Goal: Contribute content: Add original content to the website for others to see

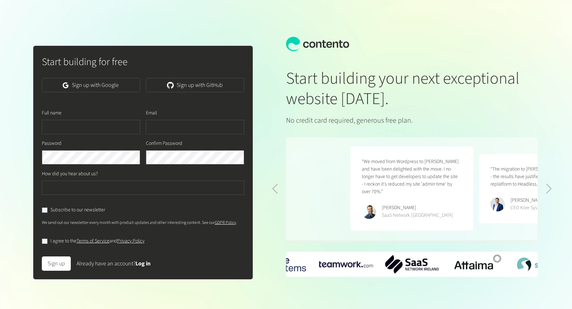
scroll to position [0, 258]
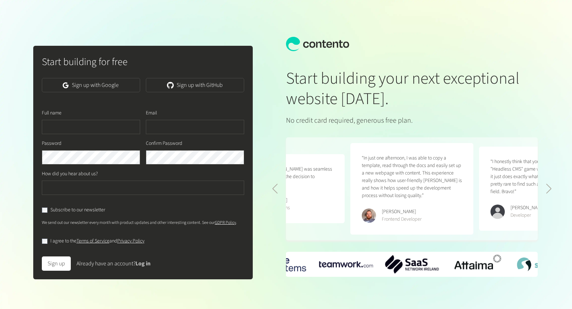
click at [147, 262] on link "Log in" at bounding box center [143, 264] width 15 height 8
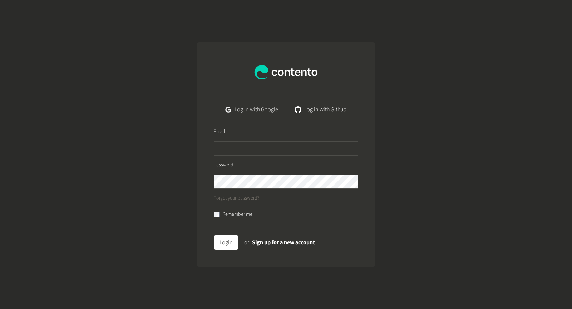
click at [263, 105] on link "Log in with Google" at bounding box center [252, 109] width 64 height 14
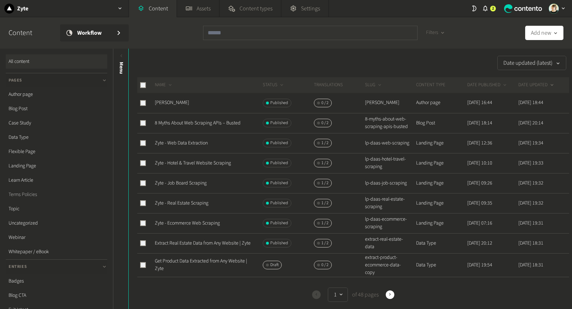
click at [27, 191] on link "Terms Policies" at bounding box center [57, 194] width 102 height 14
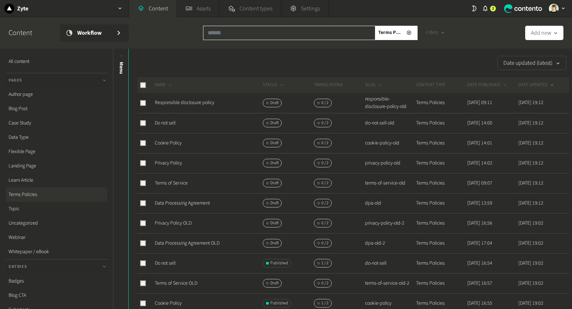
click at [214, 34] on input "text" at bounding box center [289, 33] width 172 height 14
paste input "**********"
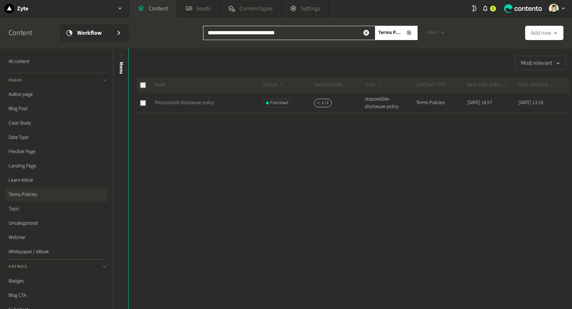
type input "**********"
click at [192, 103] on link "Responsible disclosure policy" at bounding box center [184, 102] width 59 height 7
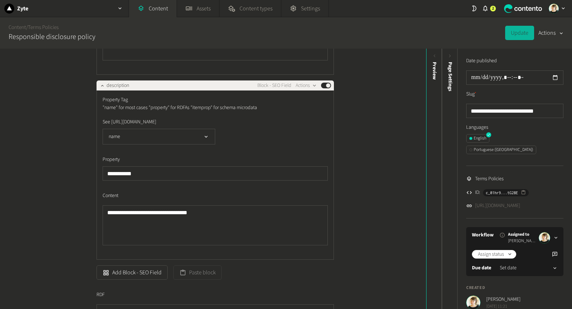
scroll to position [523, 0]
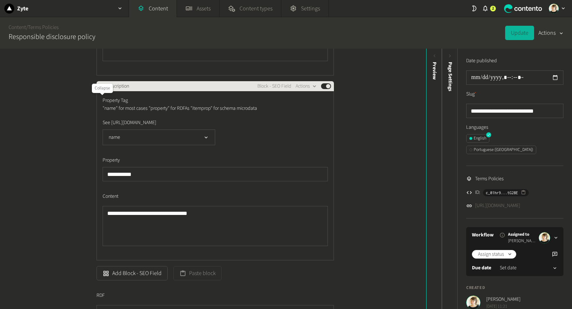
click at [99, 90] on button "button" at bounding box center [102, 85] width 9 height 9
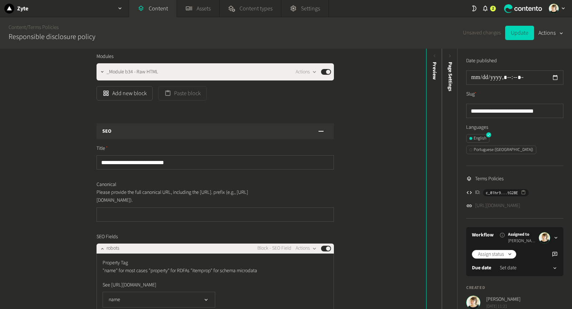
scroll to position [177, 0]
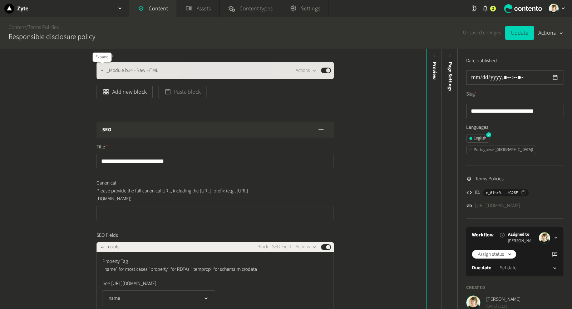
click at [102, 69] on icon "button" at bounding box center [102, 70] width 5 height 5
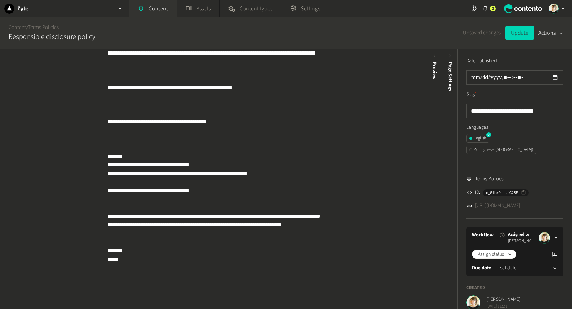
scroll to position [1120, 0]
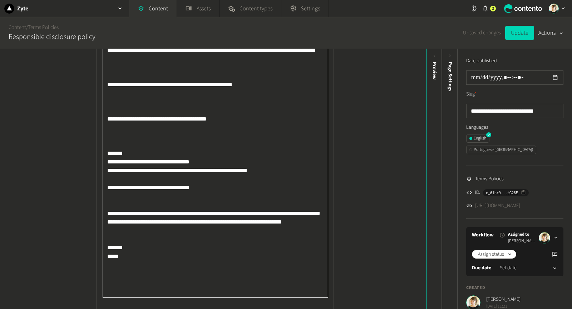
drag, startPoint x: 293, startPoint y: 200, endPoint x: 102, endPoint y: 186, distance: 191.9
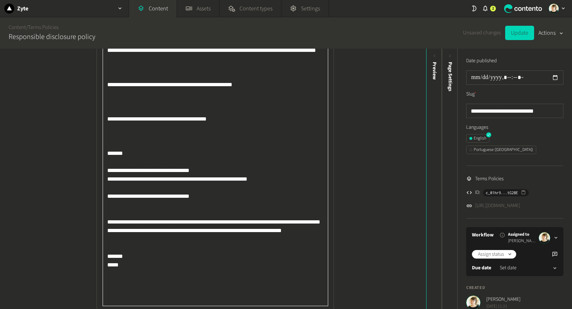
paste textarea "**********"
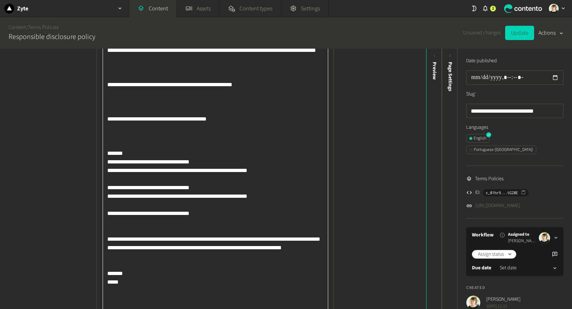
type textarea "**********"
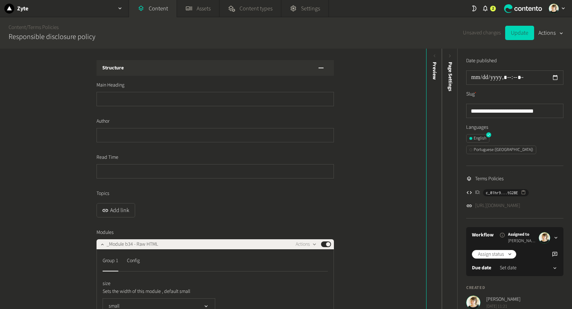
scroll to position [0, 0]
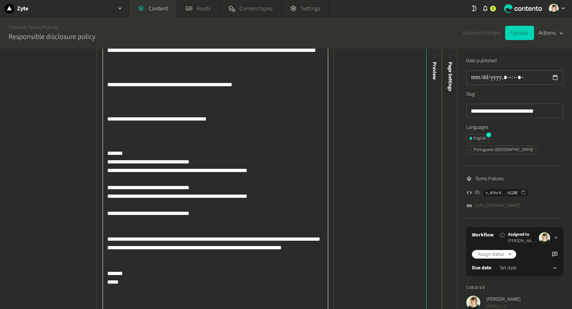
drag, startPoint x: 157, startPoint y: 195, endPoint x: 124, endPoint y: 197, distance: 33.0
paste textarea "***"
drag, startPoint x: 278, startPoint y: 195, endPoint x: 178, endPoint y: 192, distance: 99.8
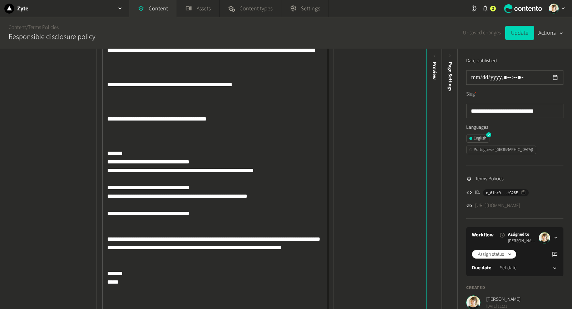
paste textarea
type textarea "**********"
click at [518, 31] on button "Update" at bounding box center [520, 33] width 29 height 14
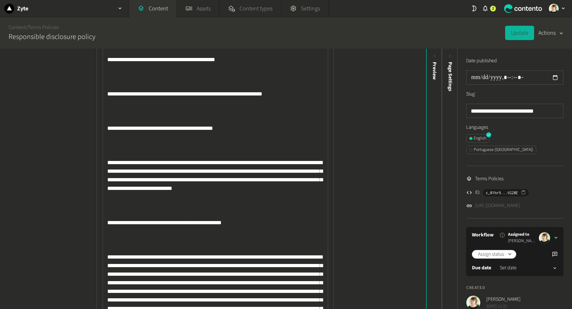
scroll to position [742, 0]
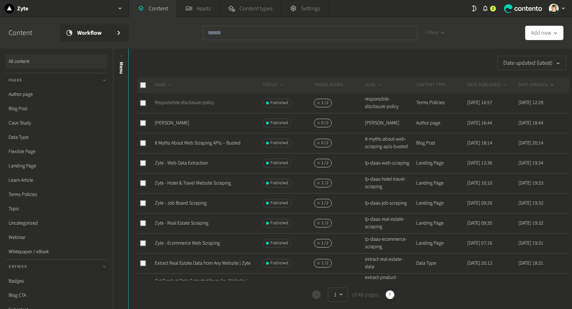
click at [177, 100] on link "Responsible disclosure policy" at bounding box center [184, 102] width 59 height 7
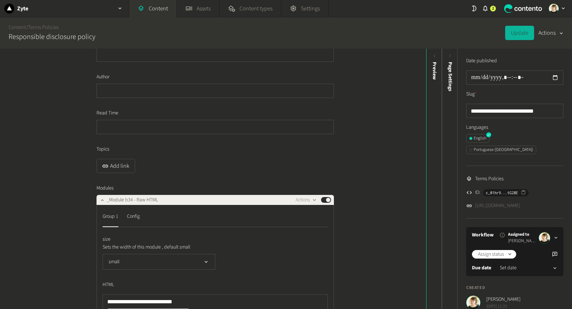
scroll to position [72, 0]
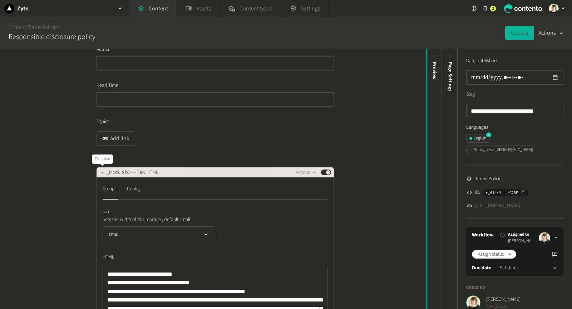
click at [102, 170] on icon "button" at bounding box center [102, 172] width 5 height 5
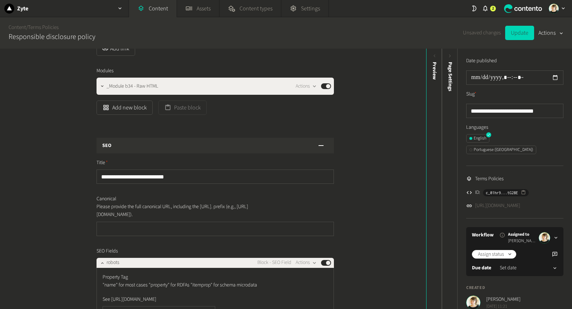
scroll to position [162, 0]
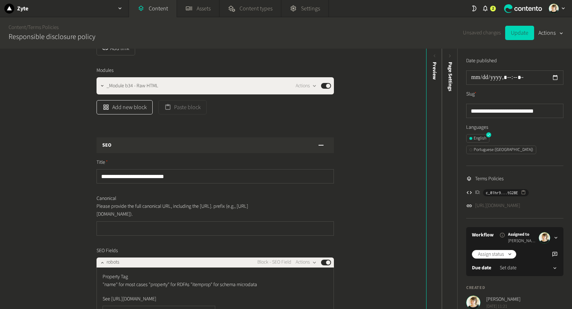
click at [130, 106] on button "Add new block" at bounding box center [125, 107] width 56 height 14
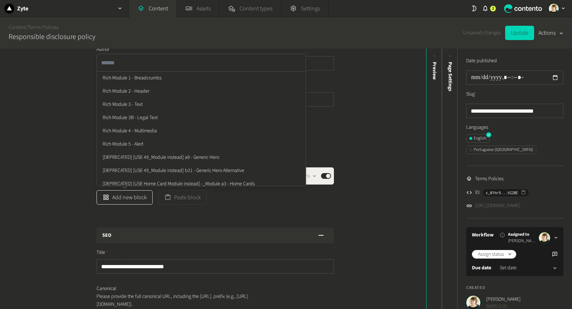
scroll to position [71, 0]
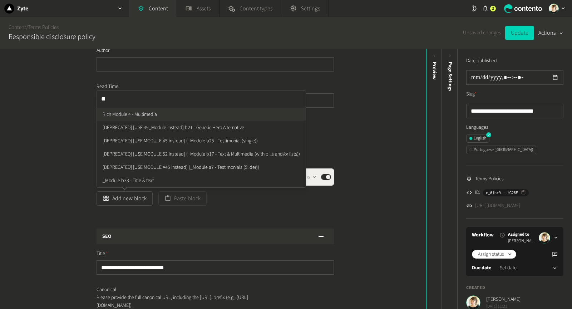
type input "***"
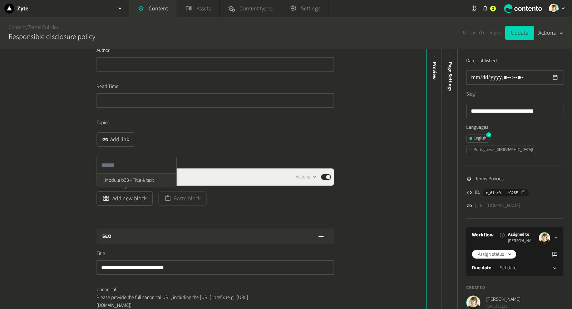
click at [149, 181] on ul "_Module b33 - Title & text" at bounding box center [136, 180] width 79 height 13
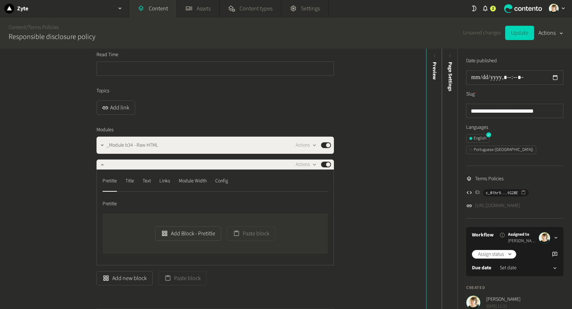
scroll to position [106, 0]
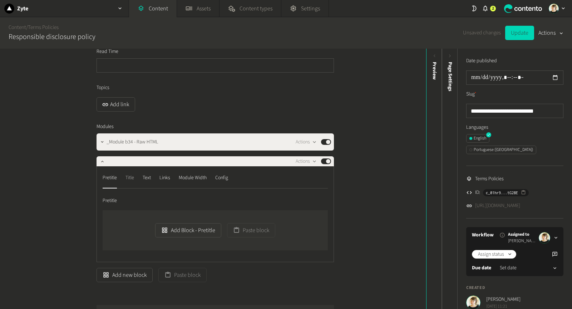
click at [131, 174] on div "Title" at bounding box center [130, 177] width 9 height 11
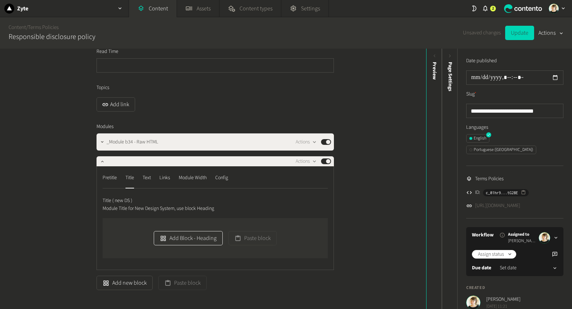
click at [171, 241] on button "Add Block - Heading" at bounding box center [188, 238] width 69 height 14
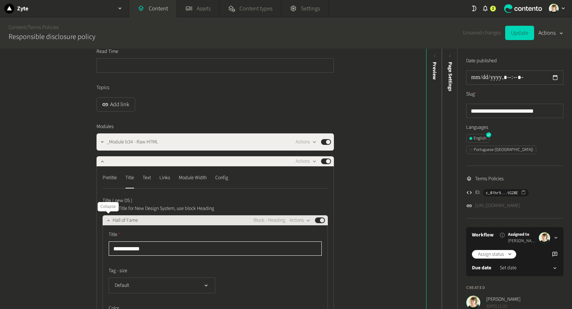
type input "**********"
click at [108, 218] on icon "button" at bounding box center [108, 220] width 5 height 5
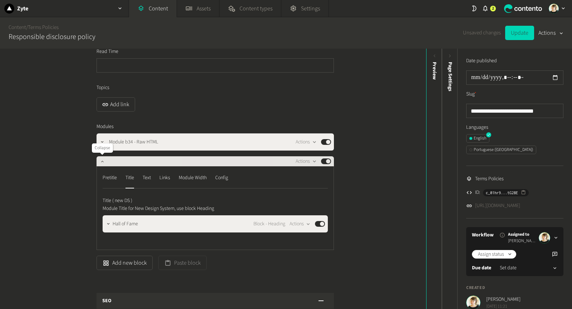
click at [101, 161] on icon "button" at bounding box center [102, 161] width 5 height 5
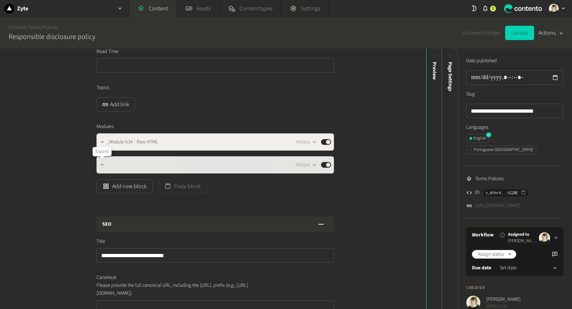
click at [102, 166] on icon "button" at bounding box center [102, 164] width 5 height 5
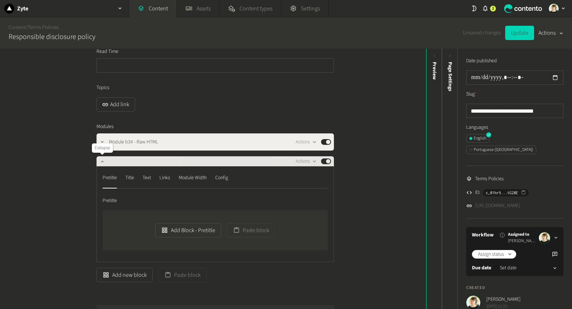
click at [102, 165] on div at bounding box center [102, 161] width 9 height 10
click at [102, 162] on icon "button" at bounding box center [102, 161] width 5 height 5
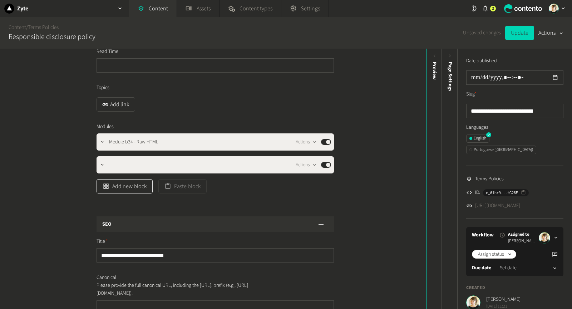
click at [119, 184] on button "Add new block" at bounding box center [125, 186] width 56 height 14
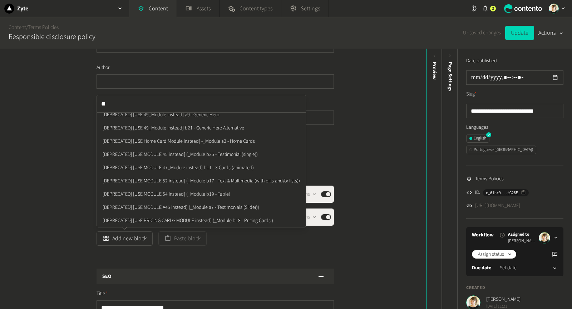
scroll to position [73, 0]
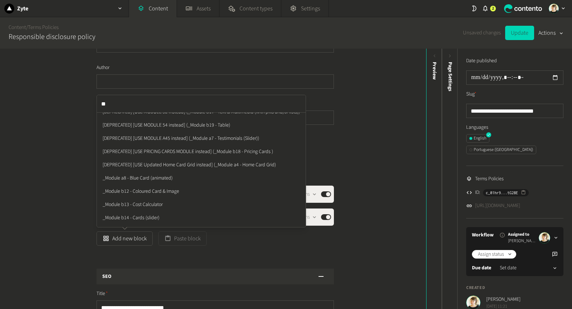
type input "*"
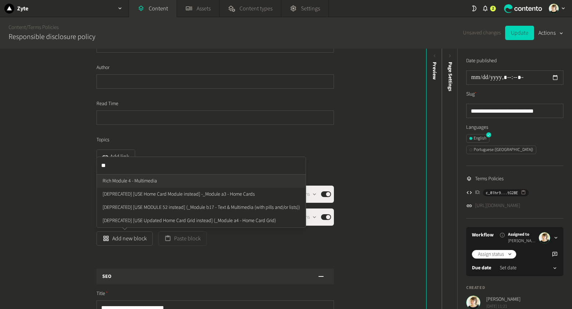
type input "*"
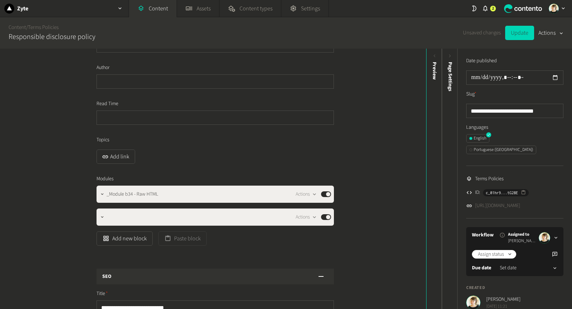
click at [25, 88] on div "**********" at bounding box center [213, 179] width 426 height 260
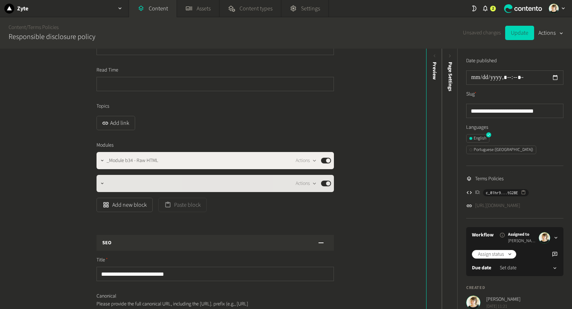
scroll to position [90, 0]
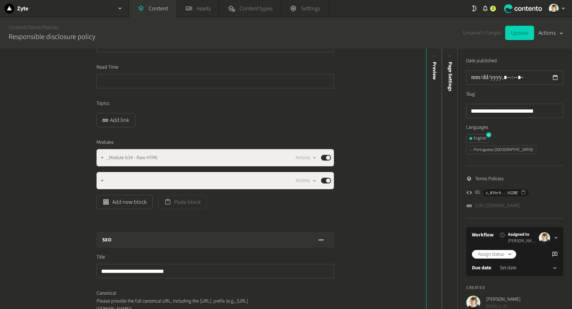
click at [259, 208] on div "Add new block Paste block" at bounding box center [216, 202] width 238 height 14
click at [107, 201] on icon "button" at bounding box center [105, 202] width 5 height 5
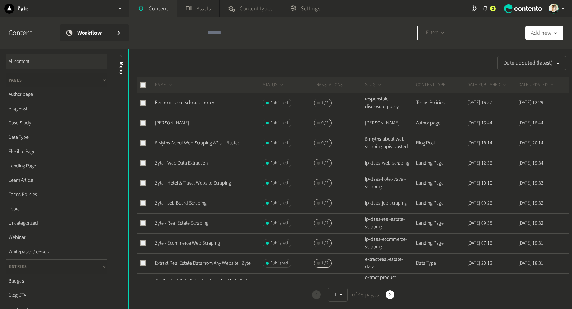
click at [235, 34] on input "text" at bounding box center [310, 33] width 215 height 14
click at [285, 29] on input "text" at bounding box center [310, 33] width 215 height 14
paste input "**********"
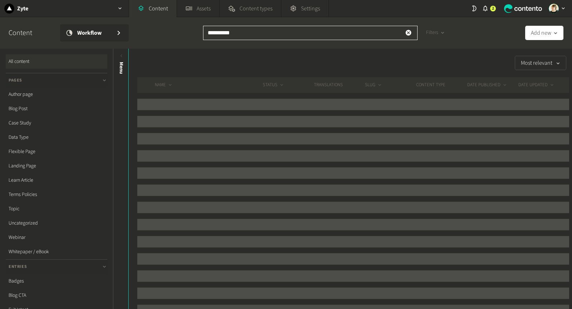
click at [212, 32] on input "**********" at bounding box center [310, 33] width 215 height 14
click at [207, 32] on input "**********" at bounding box center [310, 33] width 215 height 14
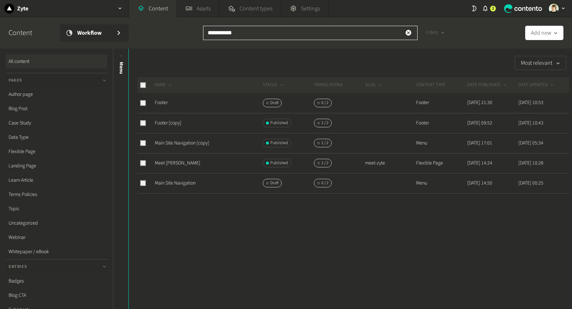
type input "**********"
click at [211, 240] on div "Most relevant NAME STATUS Translations SLUG CONTENT TYPE DATE PUBLISHED DATE UP…" at bounding box center [351, 179] width 444 height 260
click at [164, 163] on link "Meet Zyte" at bounding box center [177, 163] width 45 height 7
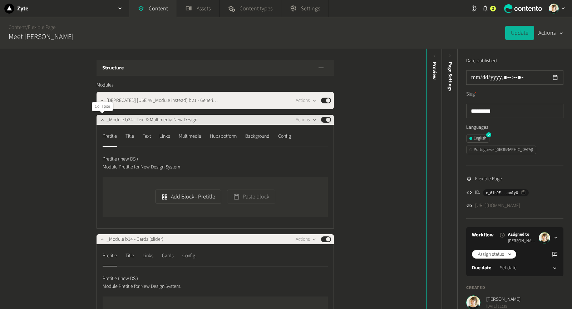
click at [100, 119] on icon "button" at bounding box center [102, 119] width 5 height 5
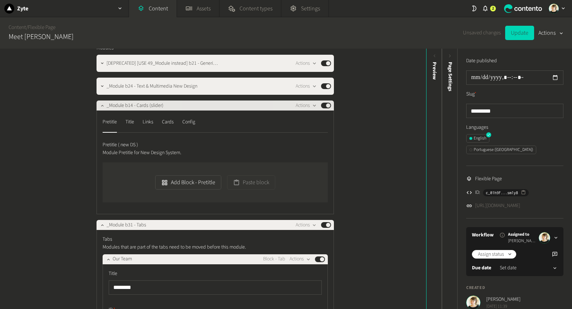
scroll to position [38, 0]
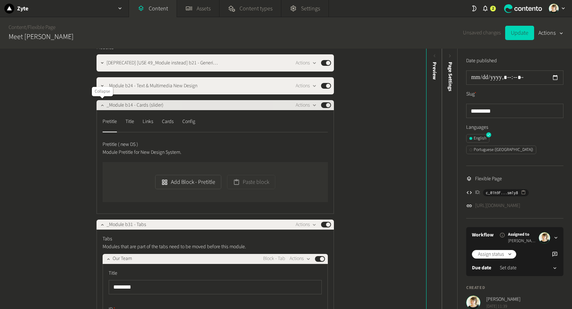
click at [100, 105] on icon "button" at bounding box center [102, 105] width 5 height 5
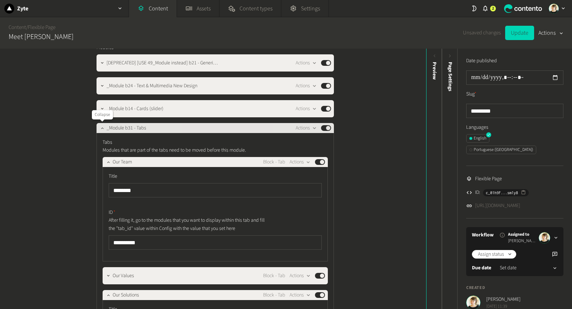
click at [103, 128] on icon "button" at bounding box center [102, 128] width 5 height 5
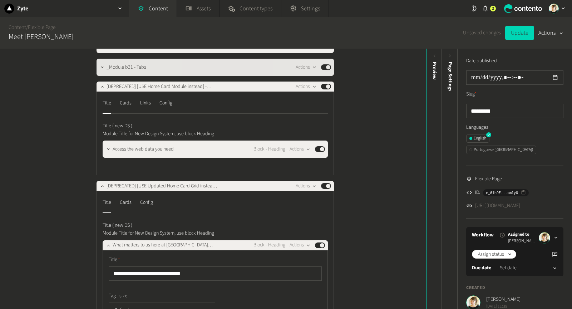
scroll to position [103, 0]
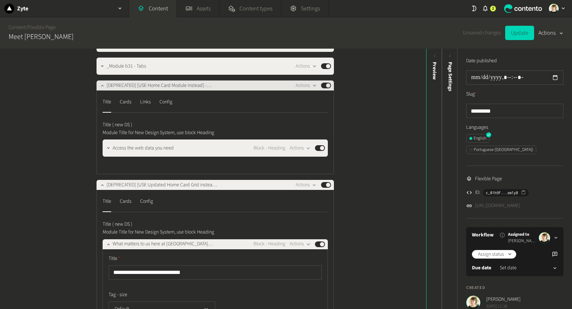
click at [100, 83] on icon "button" at bounding box center [102, 85] width 5 height 5
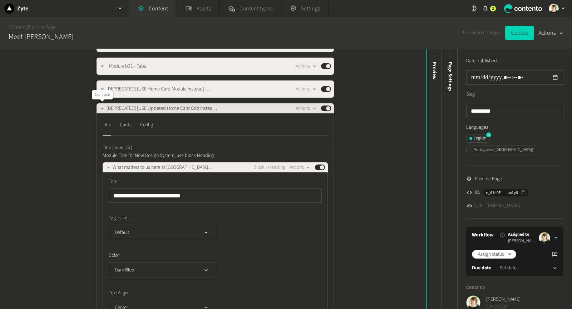
click at [101, 106] on icon "button" at bounding box center [102, 108] width 5 height 5
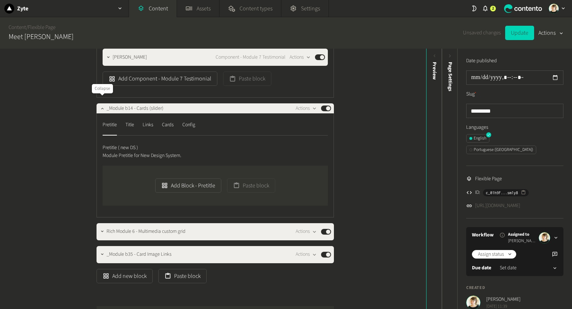
scroll to position [746, 0]
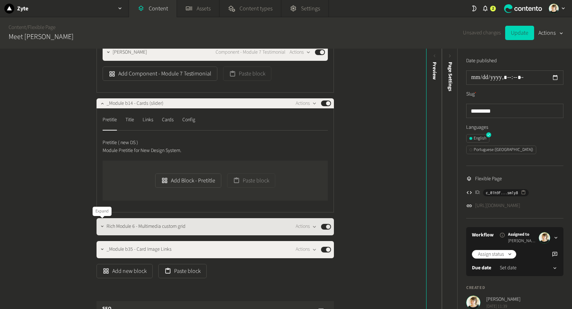
click at [104, 226] on icon "button" at bounding box center [102, 226] width 5 height 5
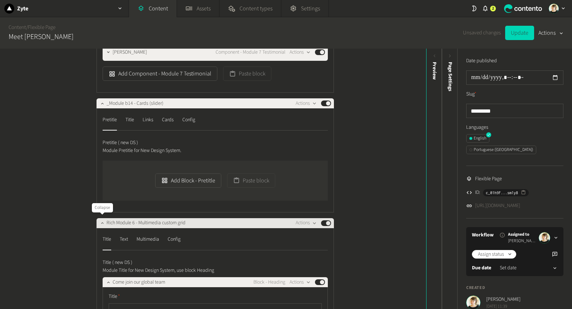
click at [102, 222] on icon "button" at bounding box center [102, 222] width 5 height 5
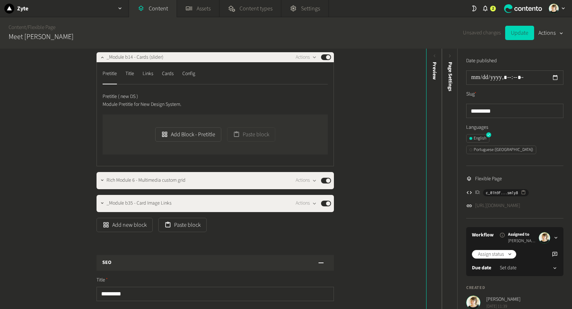
scroll to position [810, 0]
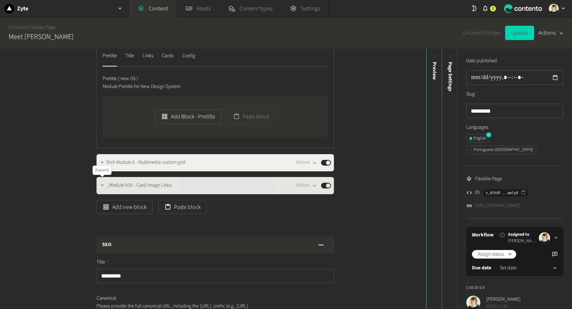
click at [100, 181] on button "button" at bounding box center [102, 185] width 9 height 9
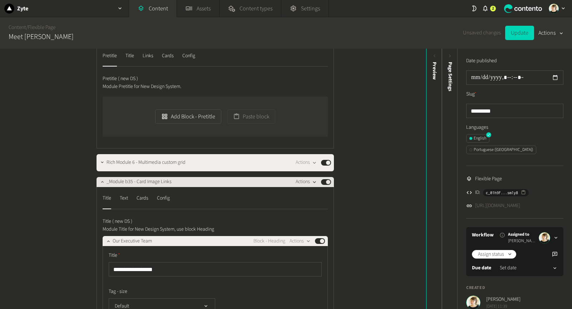
click at [312, 179] on icon "button" at bounding box center [315, 182] width 6 height 6
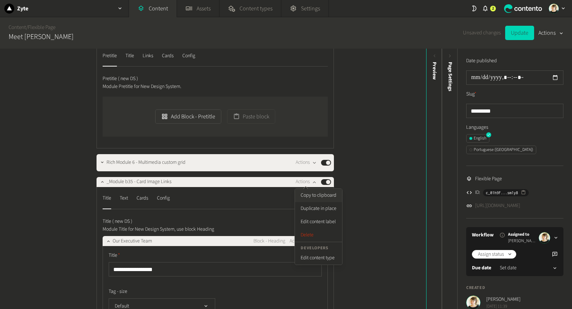
click at [321, 194] on button "Copy to clipboard" at bounding box center [318, 195] width 47 height 13
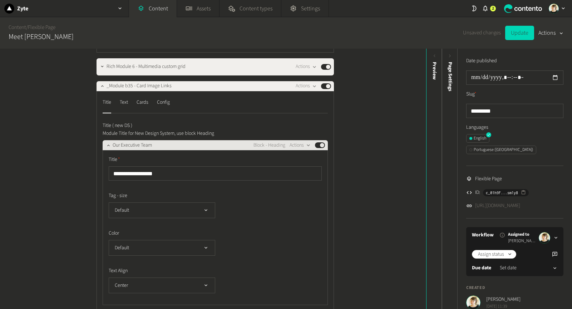
scroll to position [872, 0]
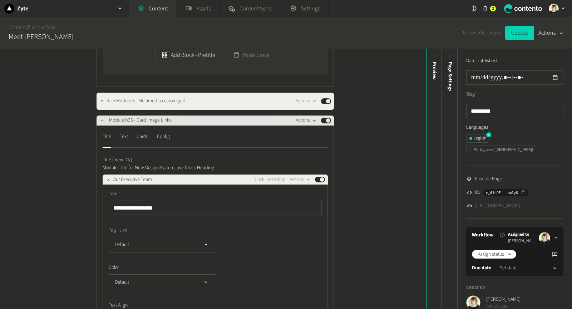
click at [315, 118] on icon "button" at bounding box center [315, 121] width 6 height 6
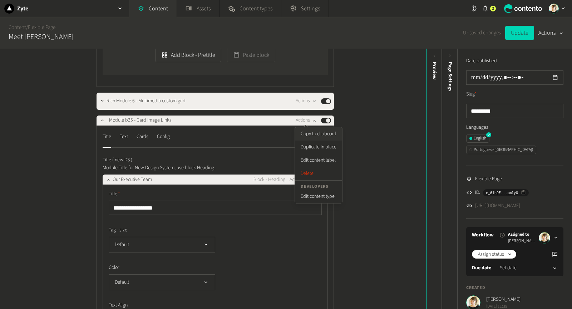
click at [315, 133] on button "Copy to clipboard" at bounding box center [318, 133] width 47 height 13
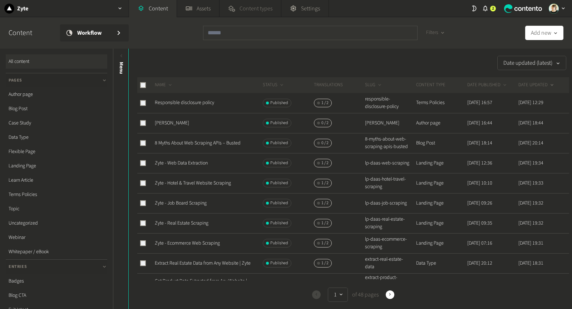
click at [239, 5] on link "Content types" at bounding box center [250, 8] width 61 height 17
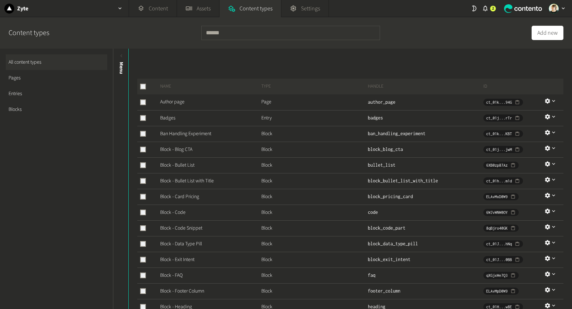
click at [34, 77] on link "Pages" at bounding box center [57, 78] width 102 height 16
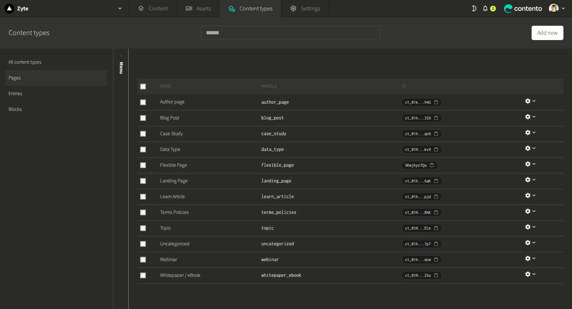
click at [166, 217] on td "Terms Policies" at bounding box center [208, 213] width 107 height 16
click at [166, 212] on link "Terms Policies" at bounding box center [174, 212] width 29 height 7
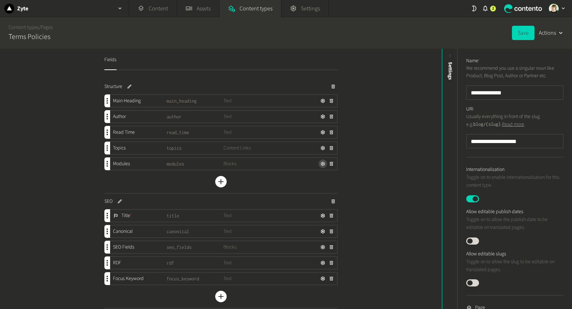
click at [323, 164] on icon "button" at bounding box center [323, 164] width 4 height 4
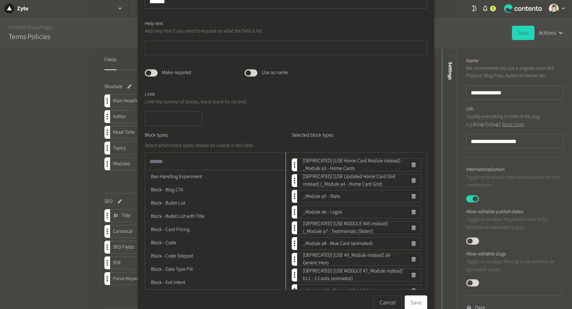
scroll to position [72, 0]
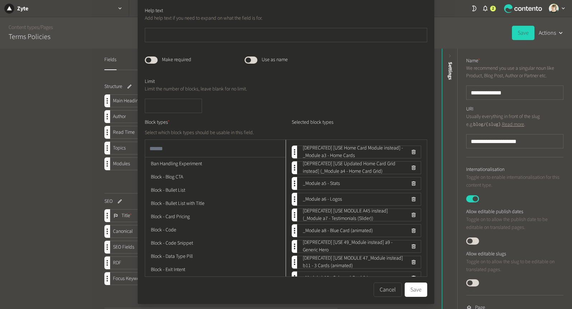
click at [227, 150] on input "text" at bounding box center [215, 148] width 141 height 17
type input "****"
click at [203, 151] on input "text" at bounding box center [215, 148] width 141 height 17
type input "******"
click at [421, 288] on button "Save" at bounding box center [416, 290] width 23 height 14
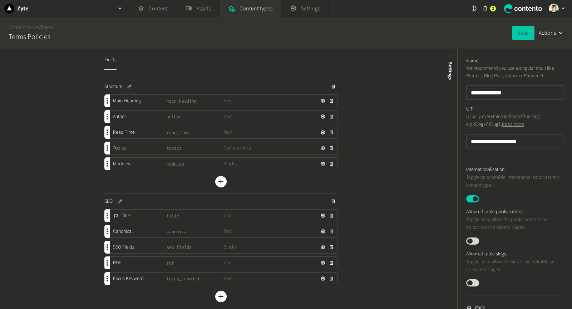
click at [522, 33] on button "Save" at bounding box center [523, 33] width 23 height 14
click at [517, 28] on button "Save" at bounding box center [523, 33] width 23 height 14
click at [111, 9] on div "Zyte" at bounding box center [64, 8] width 129 height 17
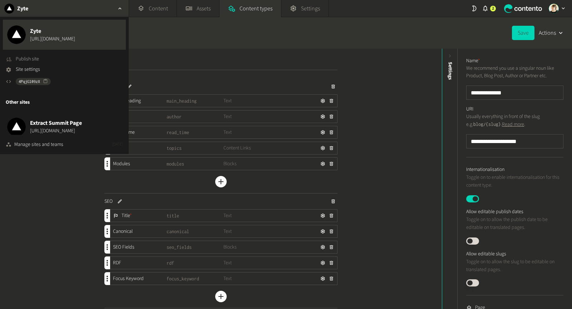
click at [37, 58] on span "Publish site" at bounding box center [27, 59] width 23 height 8
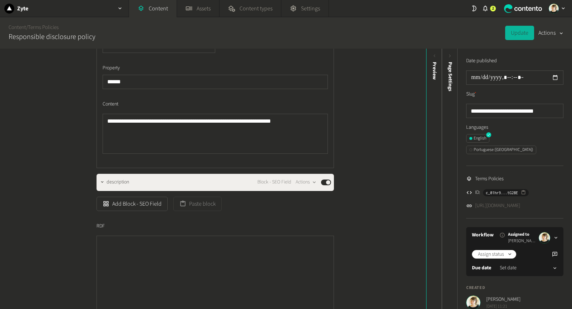
scroll to position [1637, 0]
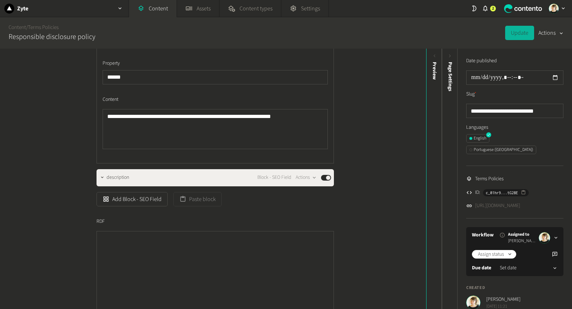
click at [323, 225] on label "RDF" at bounding box center [216, 222] width 238 height 8
click at [323, 233] on textarea "RDF" at bounding box center [216, 277] width 238 height 92
click at [259, 230] on div "**********" at bounding box center [216, 127] width 238 height 484
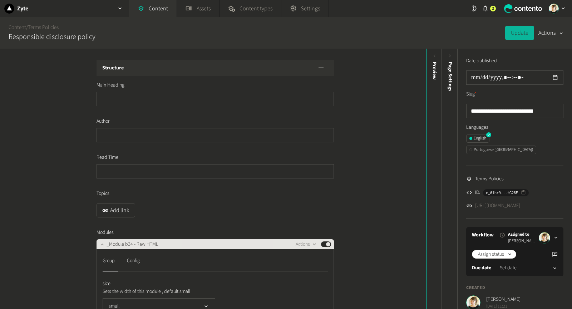
click at [100, 244] on icon "button" at bounding box center [102, 244] width 5 height 5
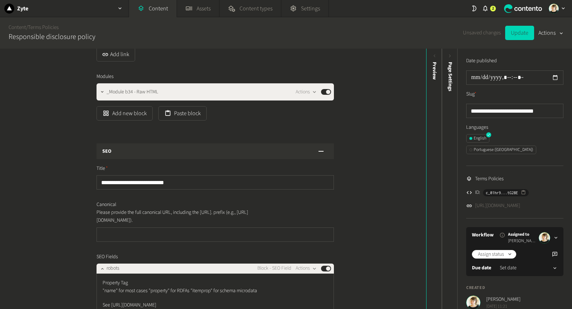
scroll to position [169, 0]
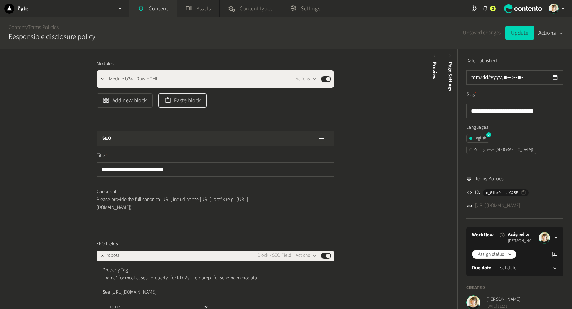
click at [190, 101] on button "Paste block" at bounding box center [182, 100] width 48 height 14
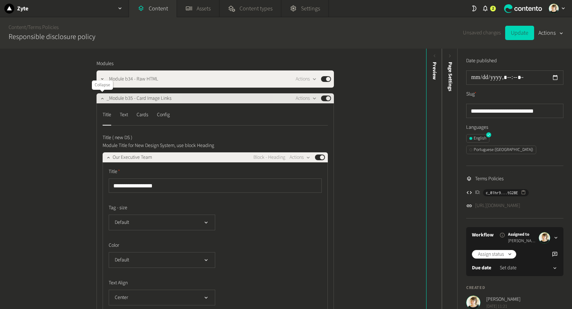
click at [103, 99] on icon "button" at bounding box center [102, 98] width 3 height 1
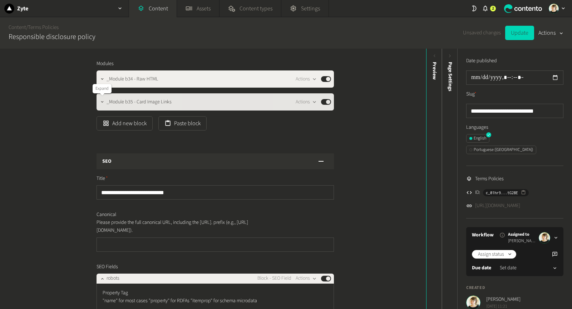
click at [100, 103] on icon "button" at bounding box center [102, 101] width 5 height 5
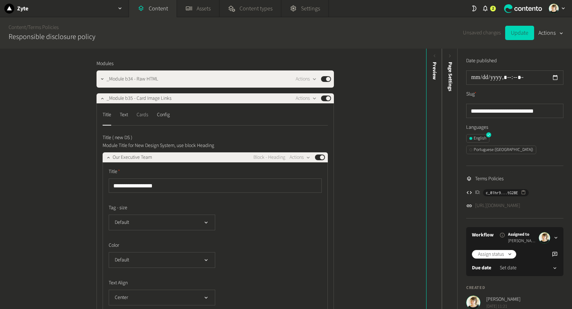
click at [144, 113] on div "Cards" at bounding box center [143, 114] width 12 height 11
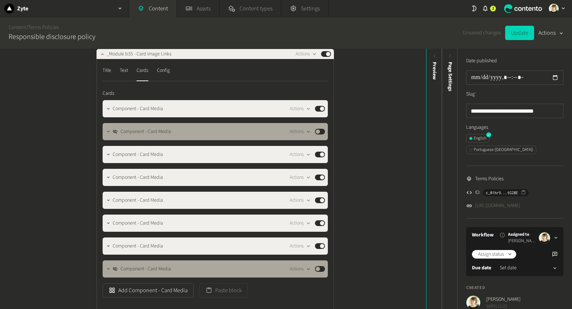
scroll to position [221, 0]
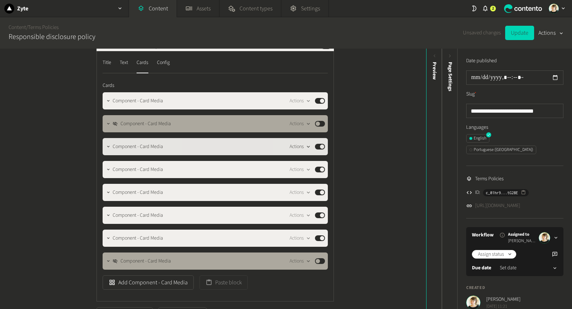
click at [309, 146] on icon "button" at bounding box center [308, 147] width 3 height 2
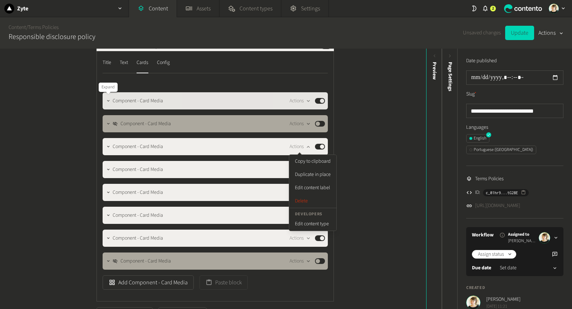
click at [111, 101] on button "button" at bounding box center [108, 100] width 9 height 9
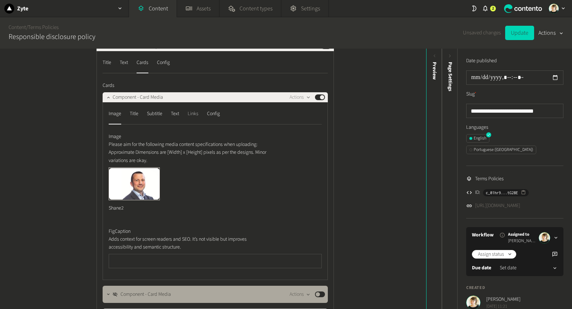
click at [196, 112] on div "Links" at bounding box center [193, 113] width 11 height 11
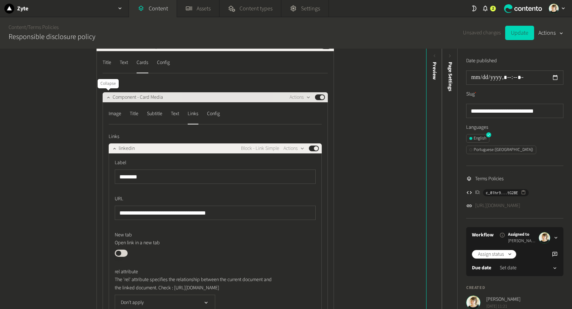
click at [107, 98] on icon "button" at bounding box center [108, 97] width 5 height 5
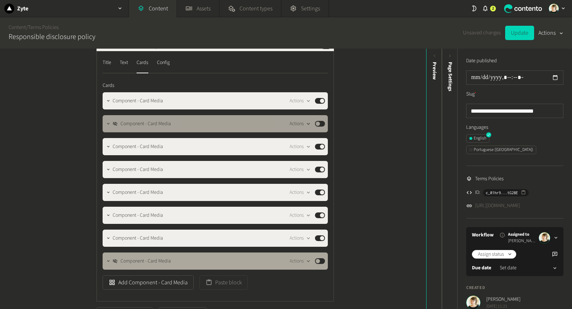
click at [306, 125] on icon "button" at bounding box center [309, 124] width 6 height 6
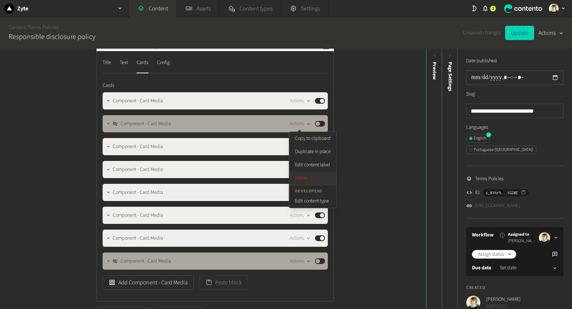
click at [305, 181] on button "Delete" at bounding box center [312, 178] width 47 height 13
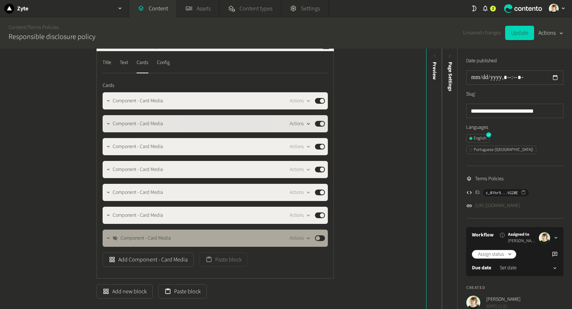
click at [309, 123] on icon "button" at bounding box center [309, 124] width 6 height 6
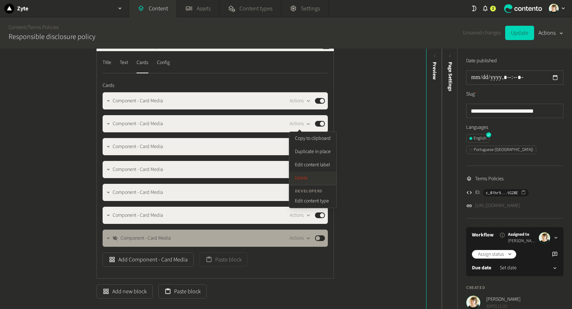
click at [312, 174] on button "Delete" at bounding box center [312, 178] width 47 height 13
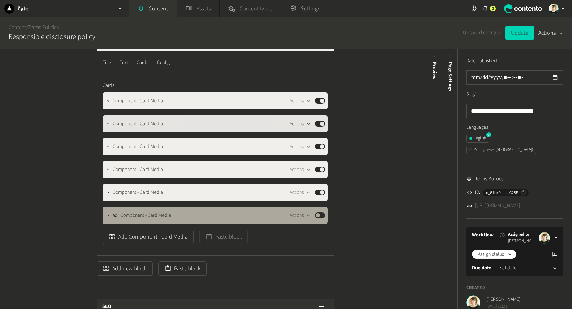
click at [308, 125] on icon "button" at bounding box center [309, 124] width 6 height 6
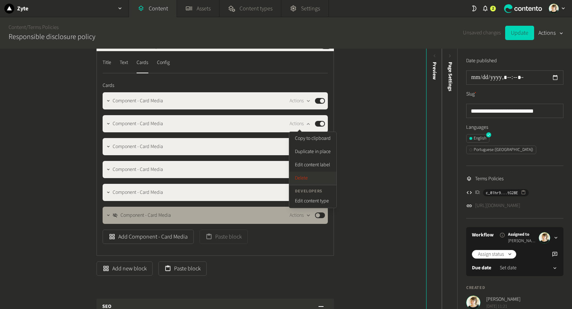
click at [301, 180] on button "Delete" at bounding box center [312, 178] width 47 height 13
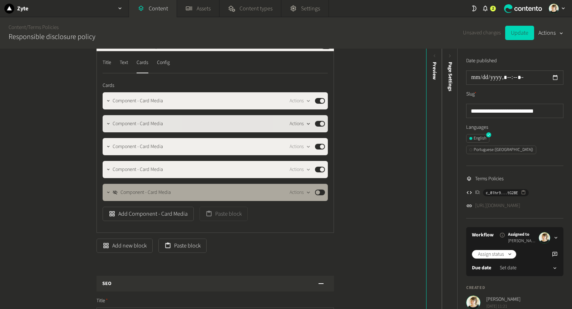
click at [308, 125] on icon "button" at bounding box center [309, 124] width 6 height 6
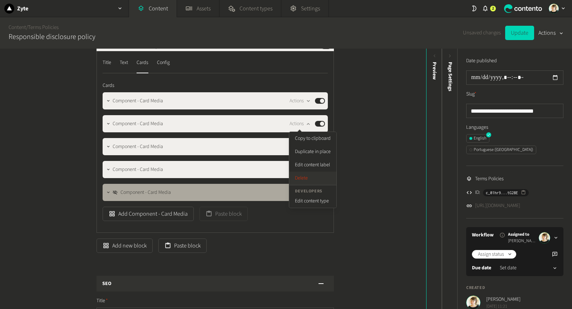
click at [307, 179] on button "Delete" at bounding box center [312, 178] width 47 height 13
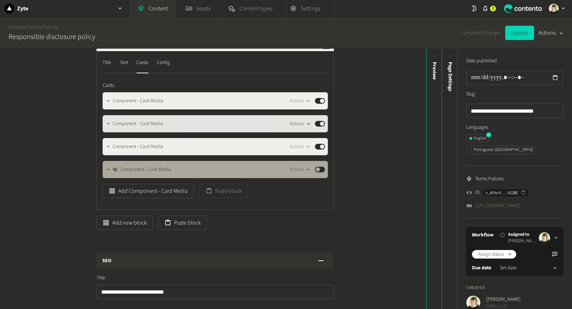
click at [310, 121] on icon "button" at bounding box center [309, 124] width 6 height 6
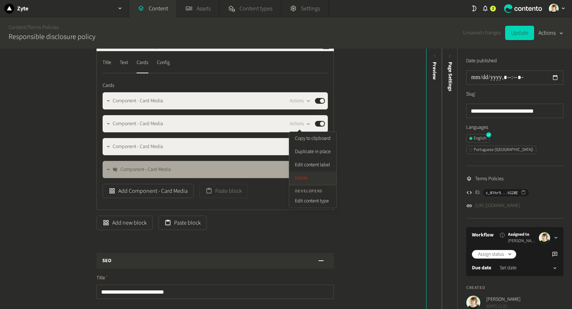
click at [311, 179] on button "Delete" at bounding box center [312, 178] width 47 height 13
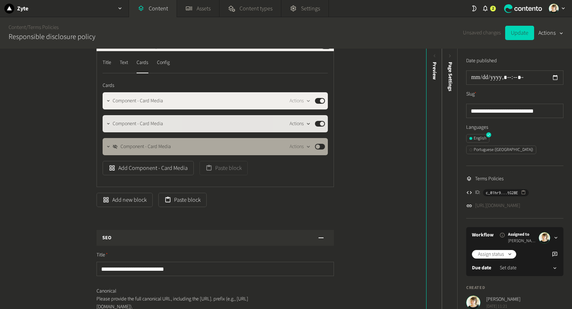
click at [308, 121] on icon "button" at bounding box center [309, 124] width 6 height 6
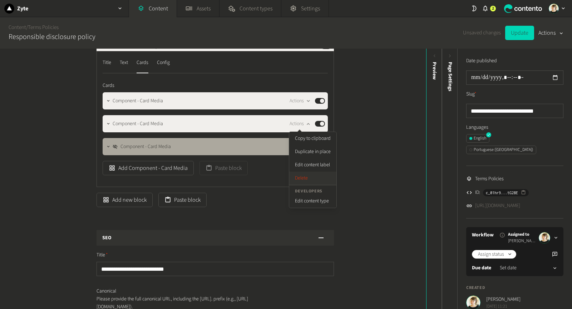
click at [298, 178] on button "Delete" at bounding box center [312, 178] width 47 height 13
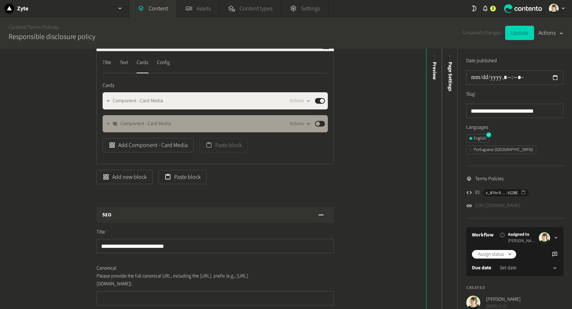
click at [305, 122] on div "button" at bounding box center [308, 124] width 9 height 6
click at [302, 176] on button "Delete" at bounding box center [312, 178] width 47 height 13
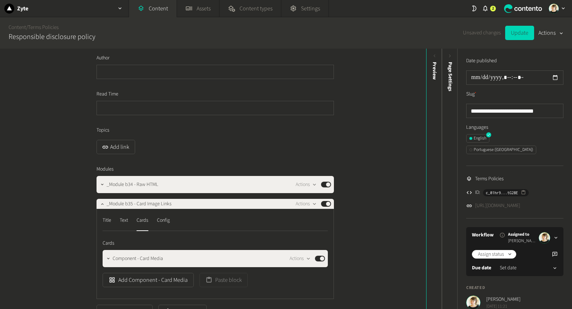
scroll to position [65, 0]
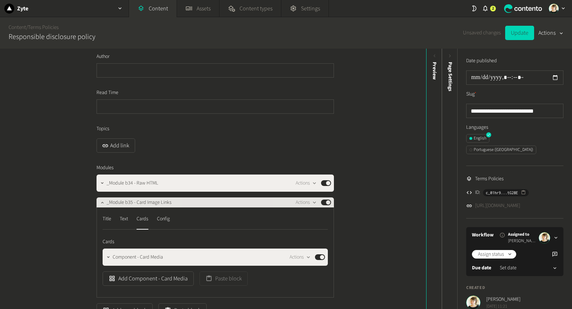
click at [331, 202] on button "Published" at bounding box center [326, 203] width 10 height 6
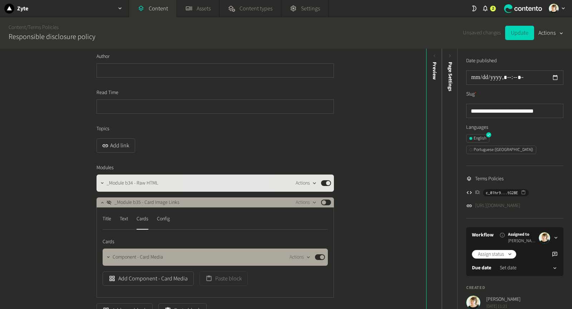
click at [312, 181] on icon "button" at bounding box center [315, 183] width 6 height 6
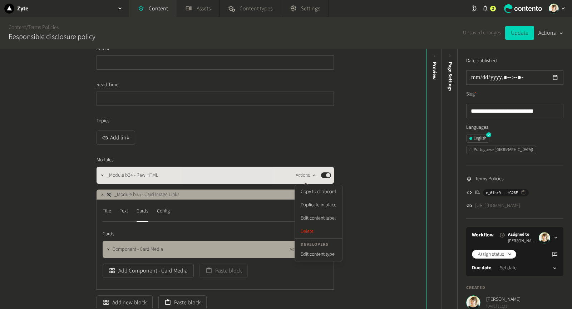
scroll to position [74, 0]
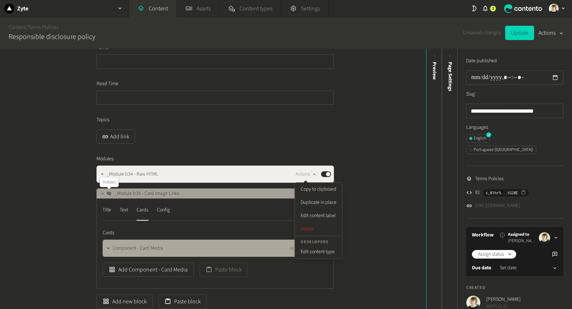
click at [108, 192] on icon at bounding box center [109, 194] width 5 height 4
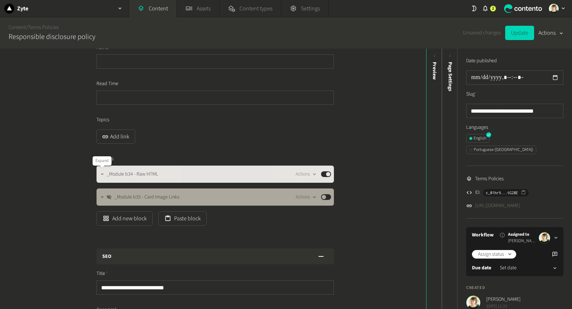
click at [102, 172] on icon "button" at bounding box center [102, 174] width 5 height 5
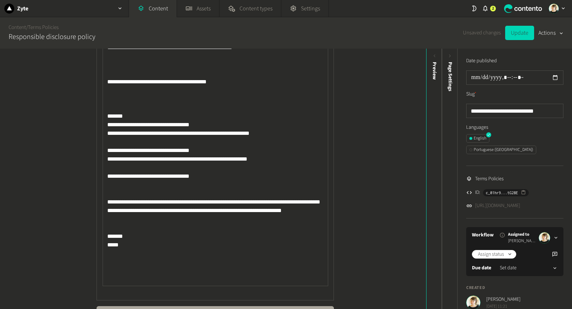
scroll to position [1153, 0]
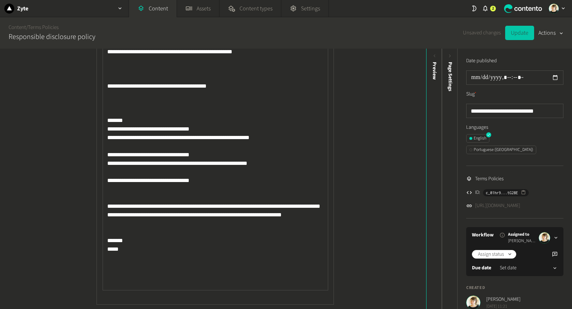
click at [523, 27] on button "Update" at bounding box center [520, 33] width 29 height 14
click at [502, 202] on link "[URL][DOMAIN_NAME]" at bounding box center [497, 206] width 45 height 8
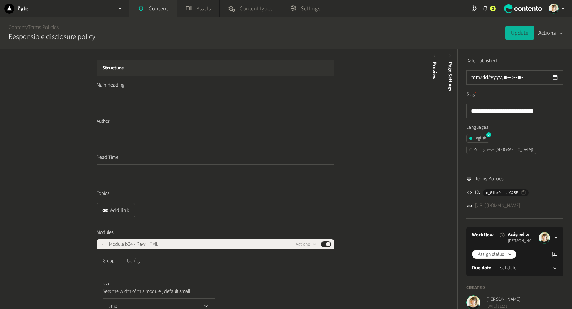
scroll to position [0, 0]
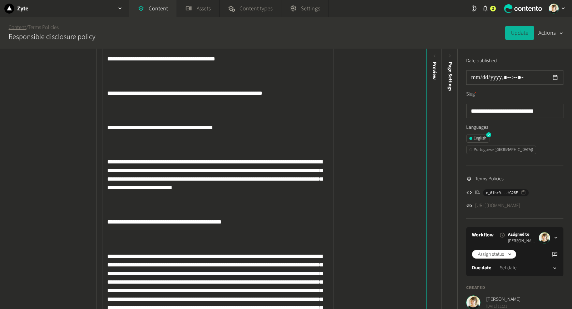
click at [19, 24] on link "Content" at bounding box center [18, 28] width 18 height 8
